Goal: Find contact information: Find contact information

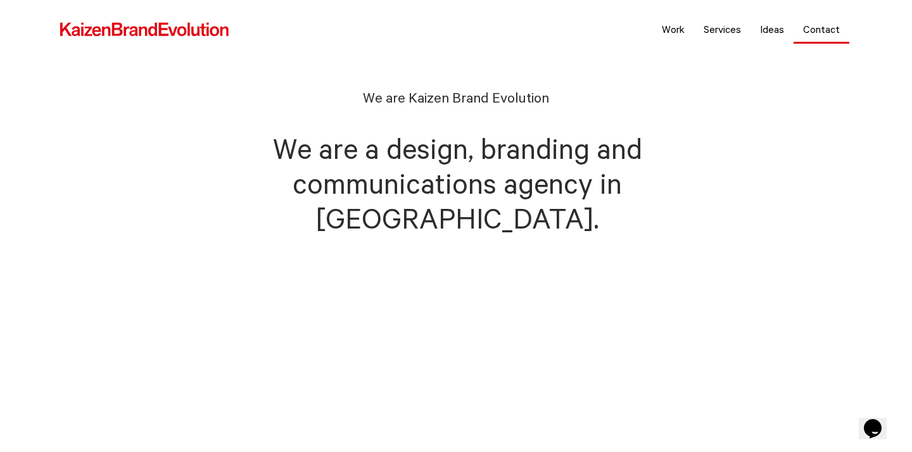
click at [812, 28] on link "Contact" at bounding box center [822, 29] width 56 height 32
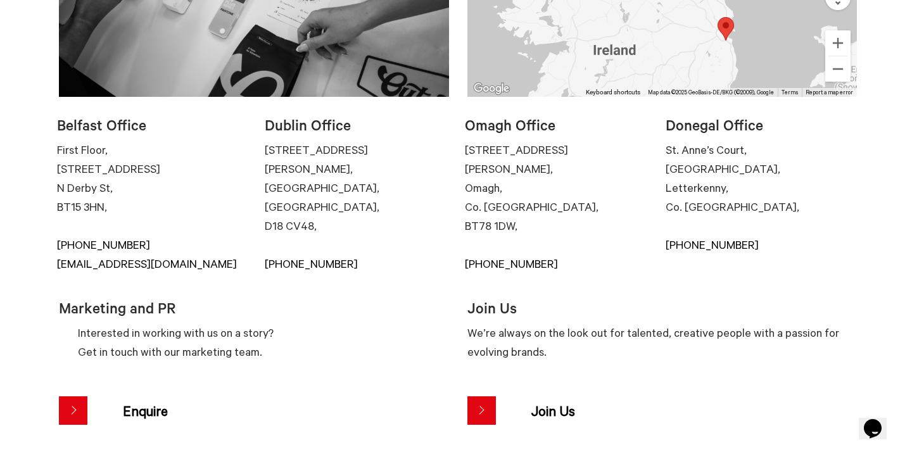
scroll to position [291, 0]
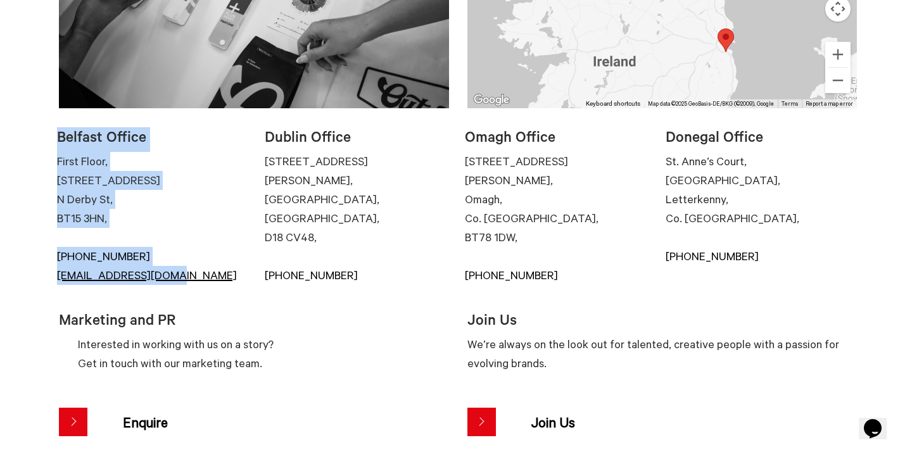
drag, startPoint x: 42, startPoint y: 277, endPoint x: 169, endPoint y: 279, distance: 126.7
click at [170, 280] on div "Belfast Office First Floor, [STREET_ADDRESS], [PHONE_NUMBER] [EMAIL_ADDRESS][DO…" at bounding box center [456, 290] width 912 height 365
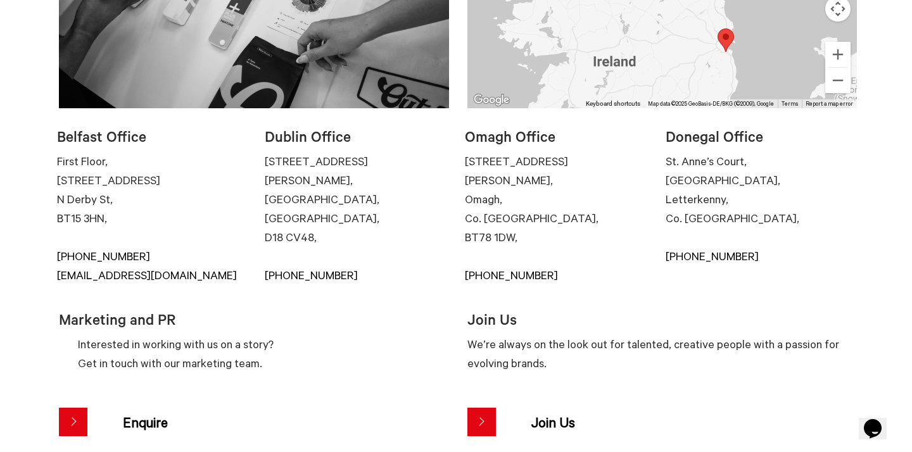
click at [49, 280] on div "Belfast Office First Floor, [STREET_ADDRESS], [PHONE_NUMBER] [EMAIL_ADDRESS][DO…" at bounding box center [456, 285] width 821 height 355
drag, startPoint x: 56, startPoint y: 276, endPoint x: 227, endPoint y: 280, distance: 171.1
click at [227, 280] on div "Belfast Office First Floor, [STREET_ADDRESS], [PHONE_NUMBER] [EMAIL_ADDRESS][DO…" at bounding box center [456, 278] width 802 height 341
copy link "[EMAIL_ADDRESS][DOMAIN_NAME]"
